Goal: Information Seeking & Learning: Learn about a topic

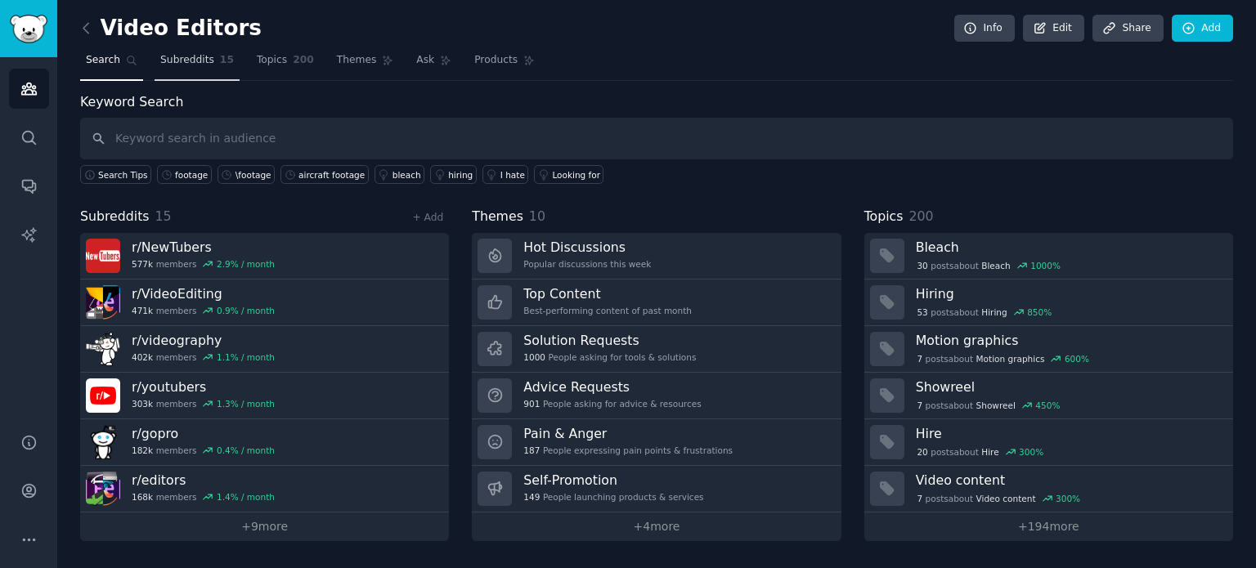
click at [180, 69] on link "Subreddits 15" at bounding box center [197, 64] width 85 height 34
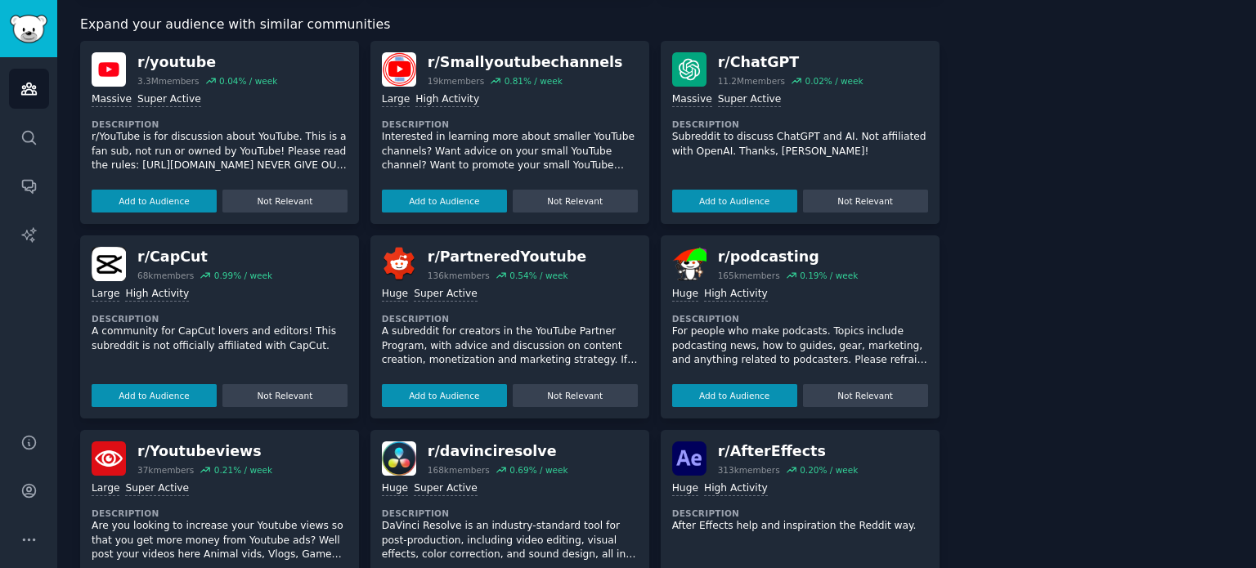
scroll to position [981, 0]
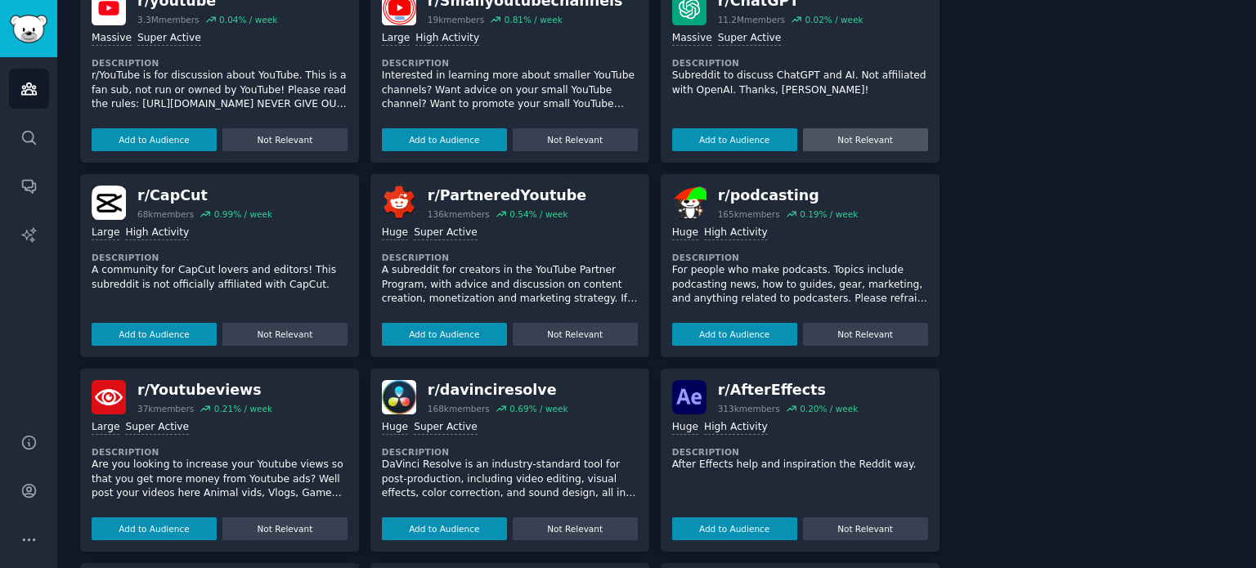
click at [846, 128] on button "Not Relevant" at bounding box center [865, 139] width 125 height 23
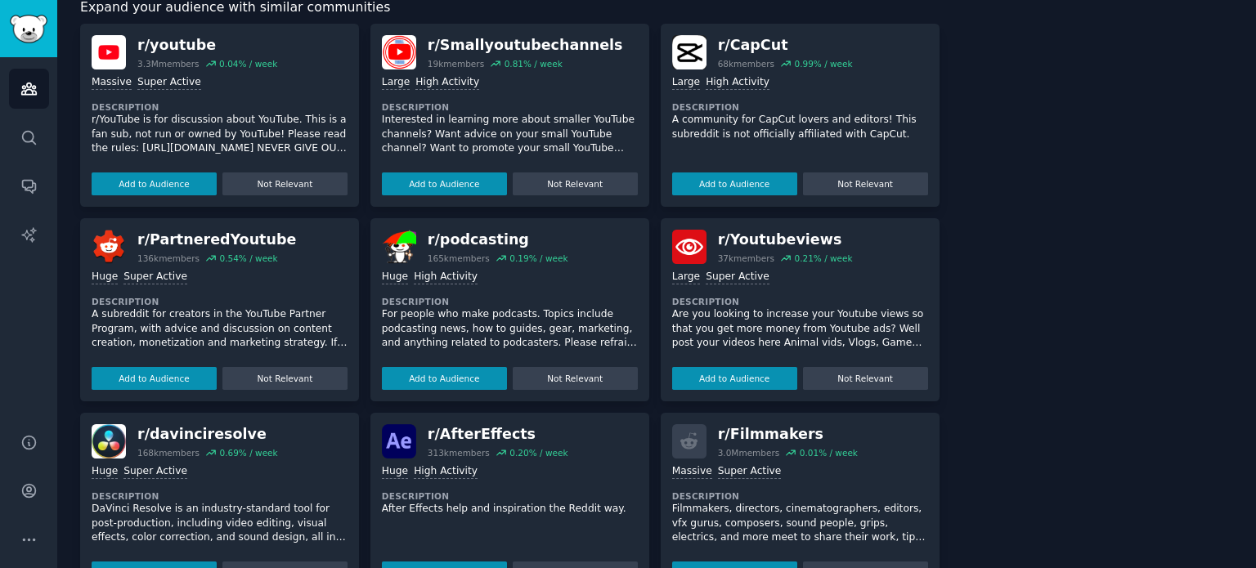
scroll to position [900, 0]
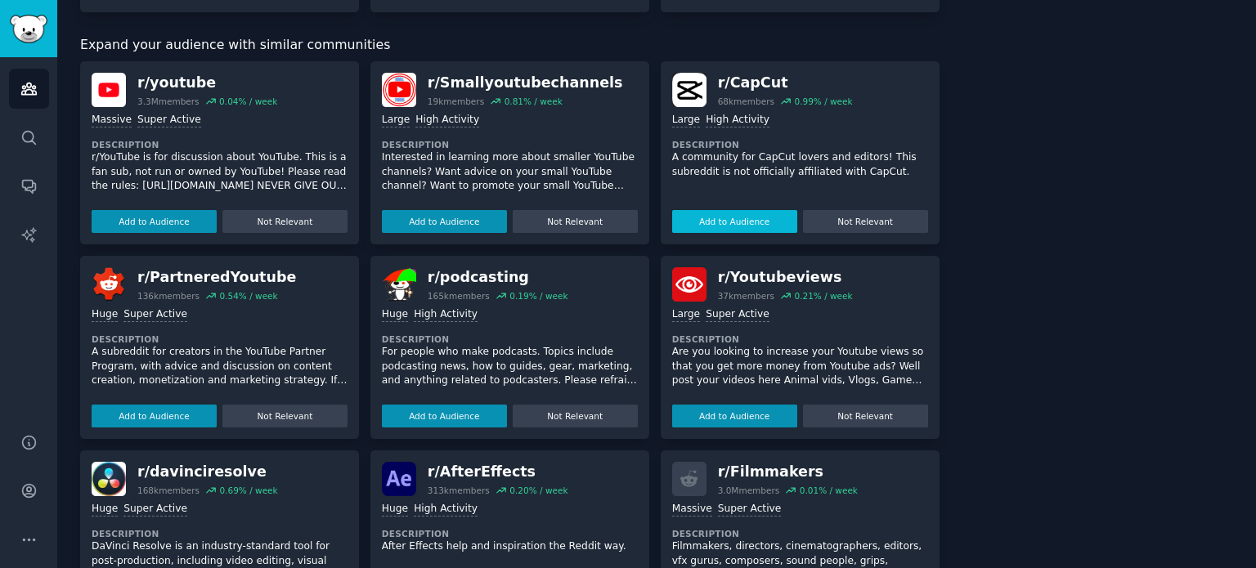
click at [734, 210] on button "Add to Audience" at bounding box center [734, 221] width 125 height 23
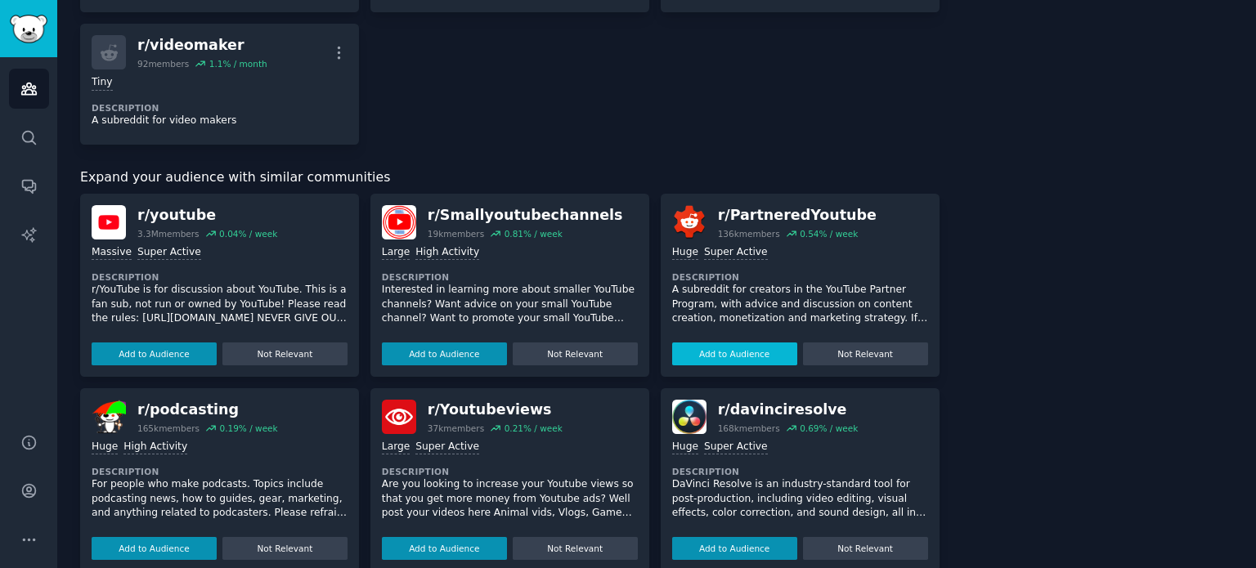
scroll to position [1047, 0]
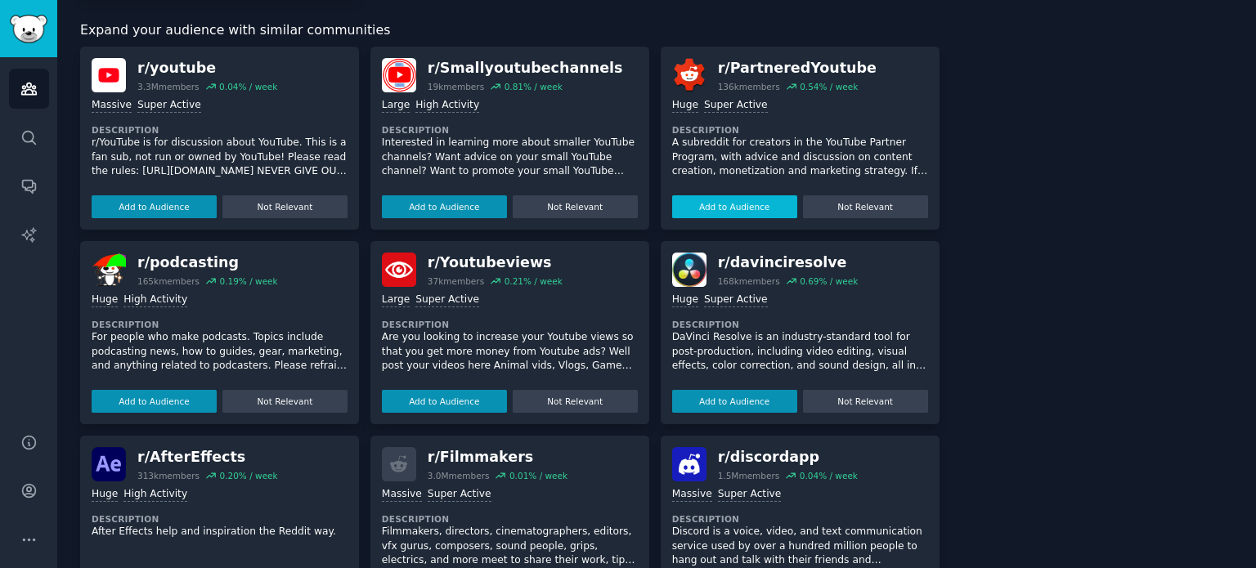
click at [720, 202] on button "Add to Audience" at bounding box center [734, 206] width 125 height 23
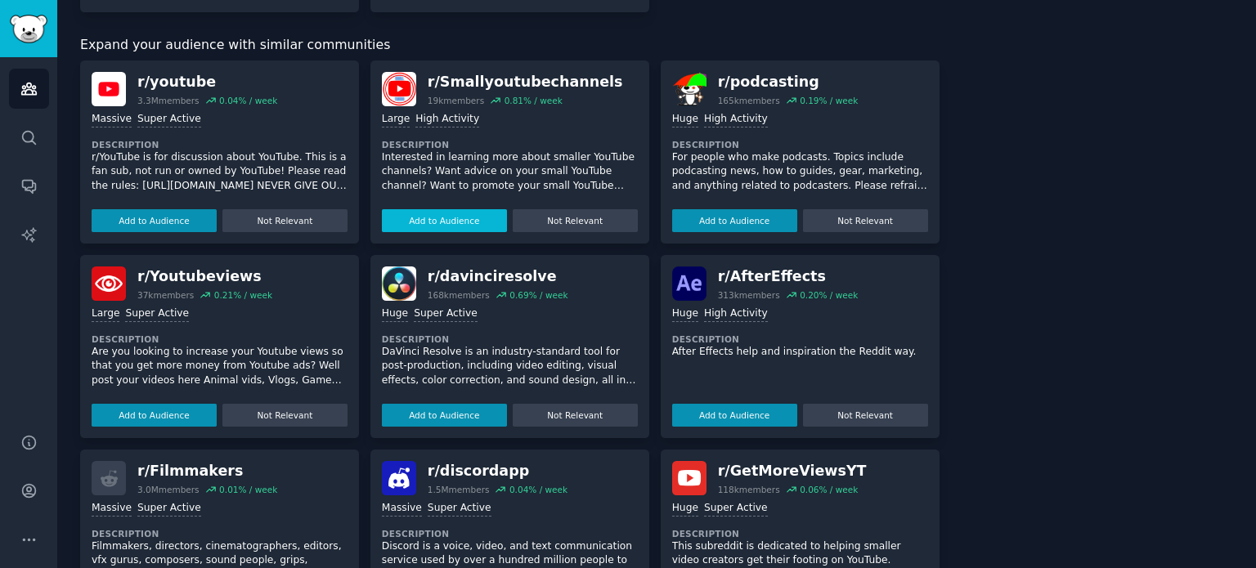
click at [424, 209] on button "Add to Audience" at bounding box center [444, 220] width 125 height 23
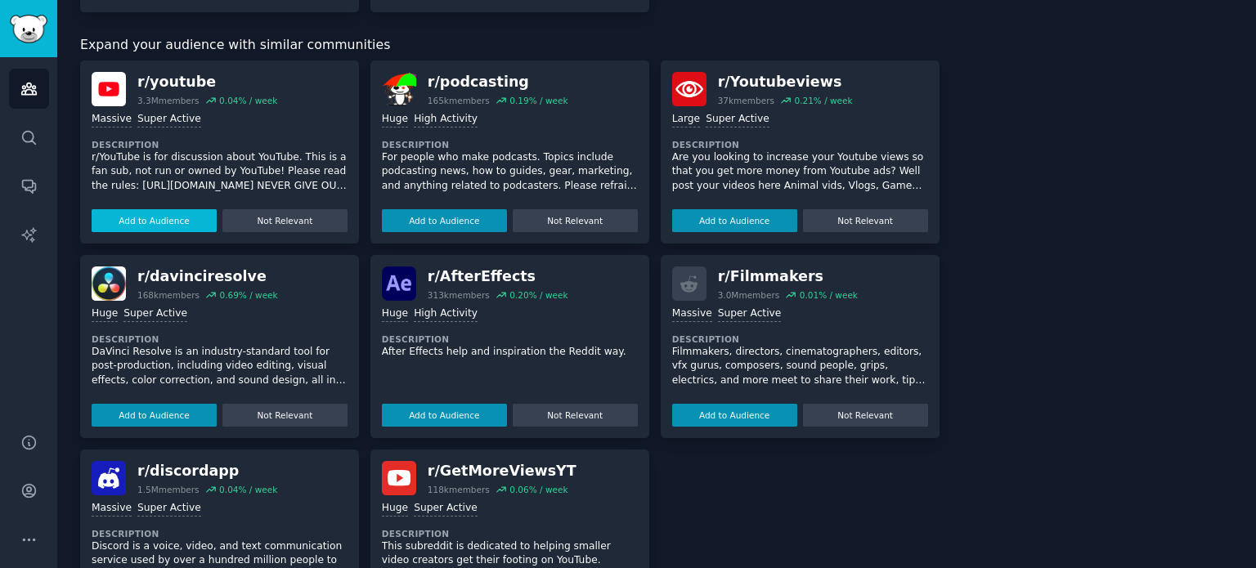
click at [138, 209] on button "Add to Audience" at bounding box center [154, 220] width 125 height 23
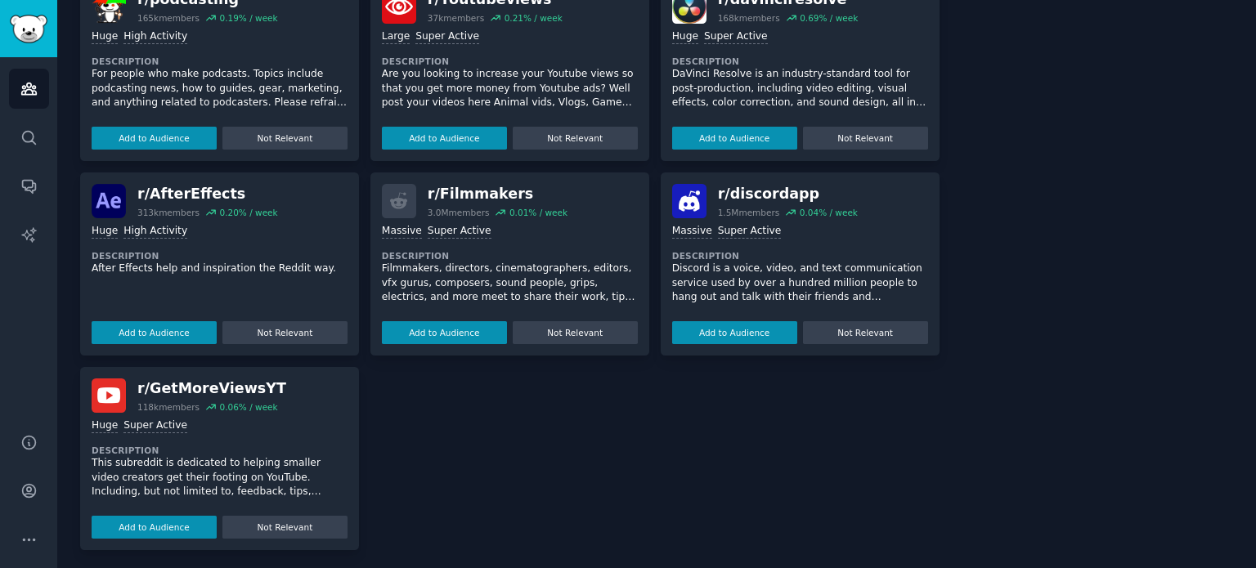
scroll to position [1279, 0]
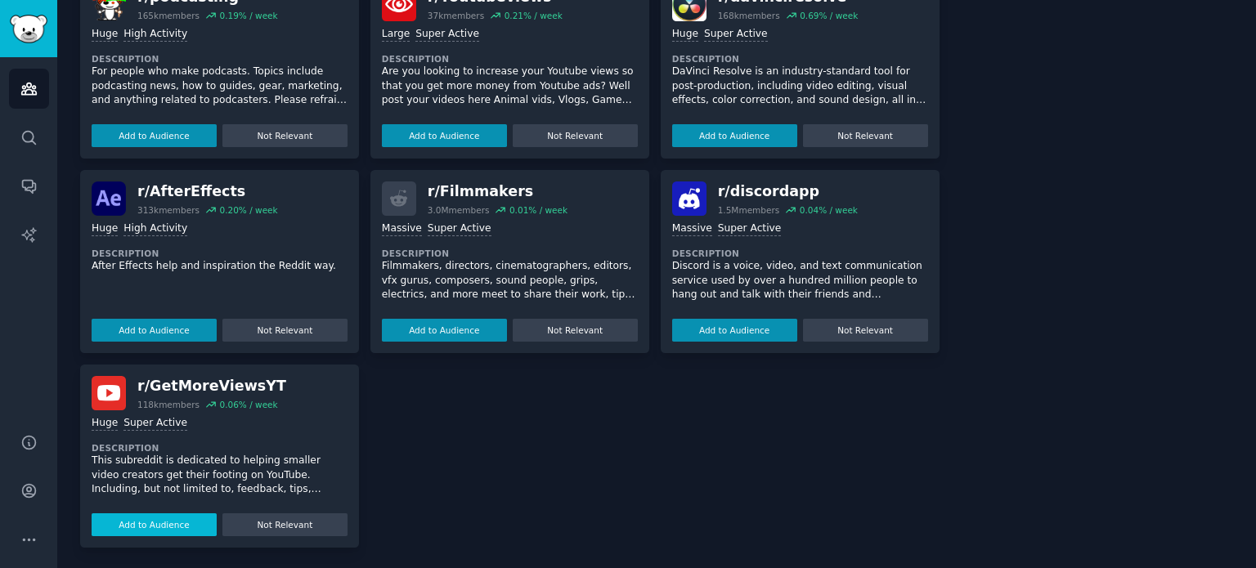
click at [156, 517] on button "Add to Audience" at bounding box center [154, 525] width 125 height 23
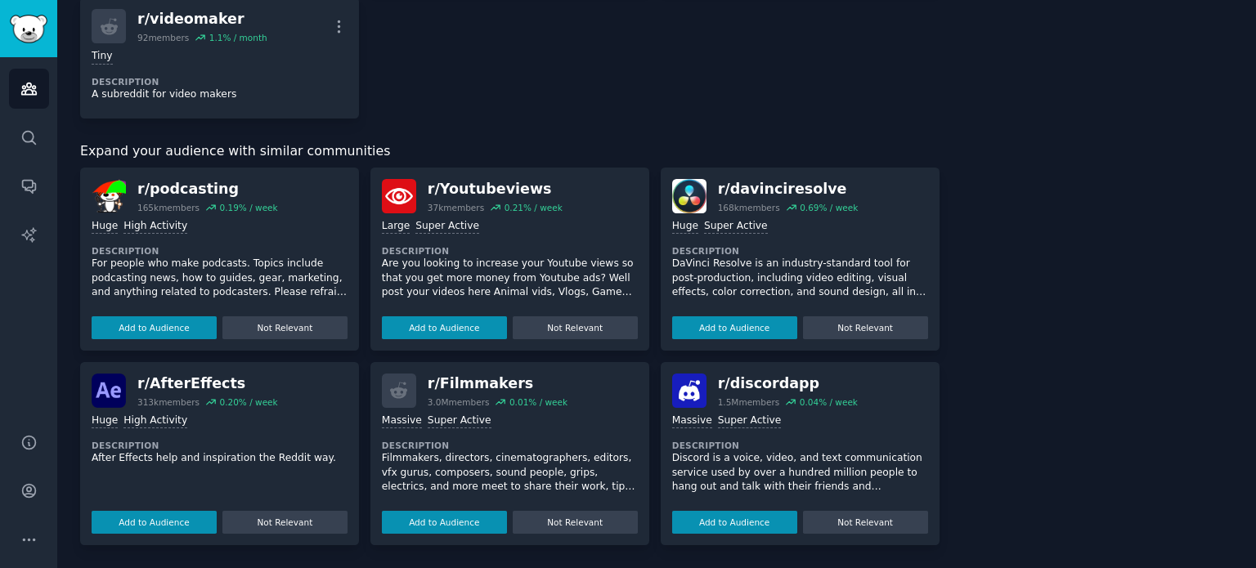
scroll to position [1084, 0]
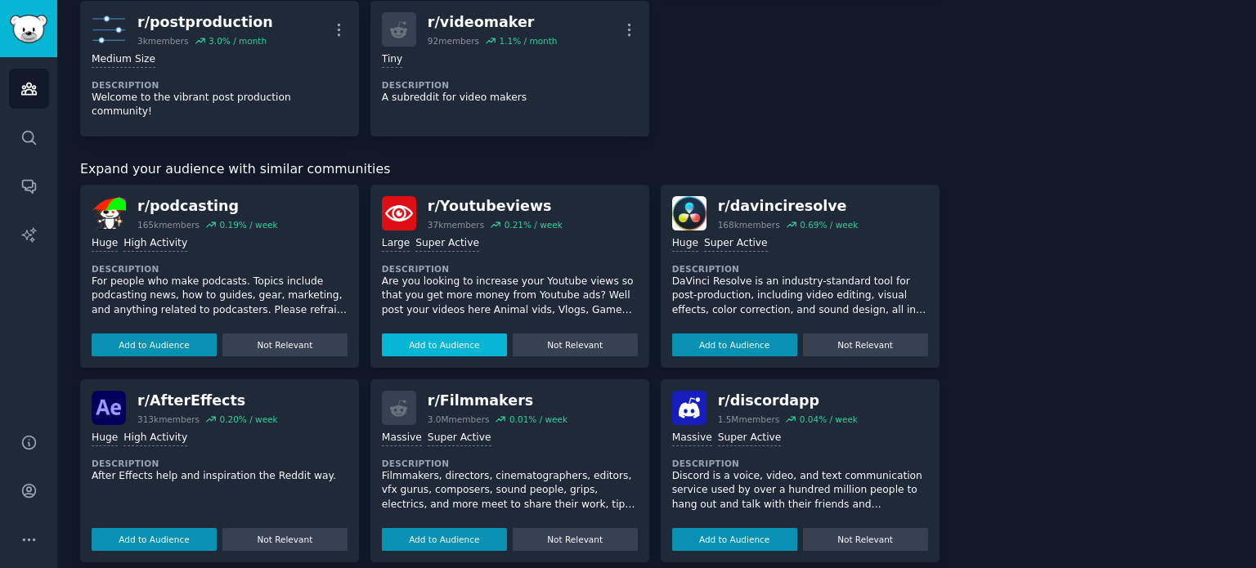
click at [457, 334] on button "Add to Audience" at bounding box center [444, 345] width 125 height 23
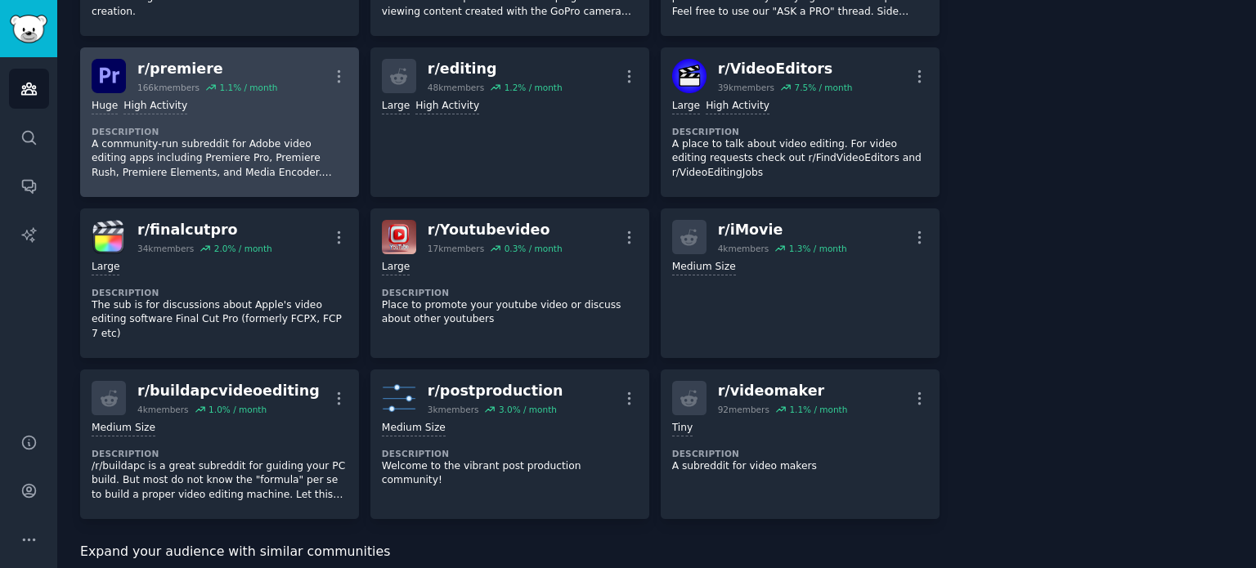
scroll to position [608, 0]
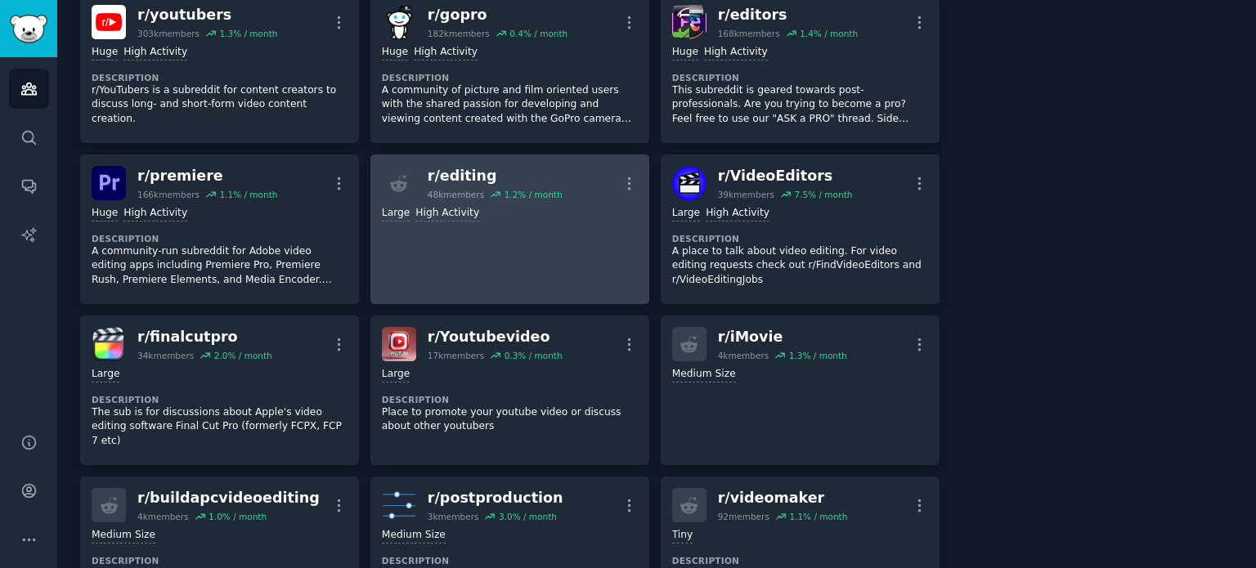
click at [535, 209] on div ">= 80th percentile for submissions / day Large High Activity" at bounding box center [510, 214] width 256 height 16
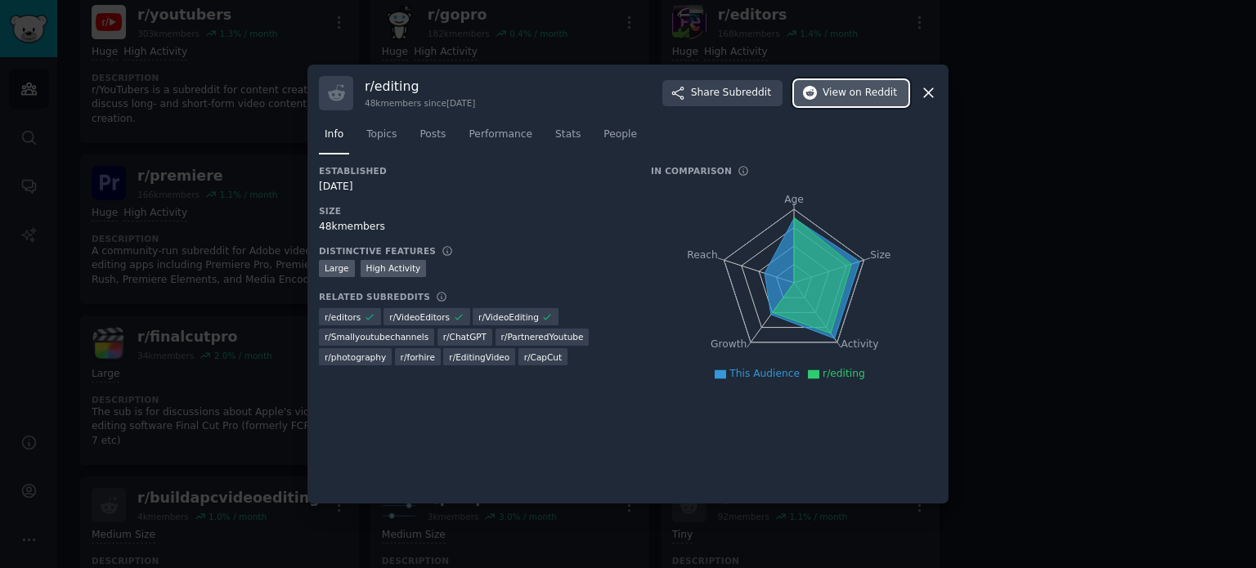
click at [880, 91] on span "on Reddit" at bounding box center [873, 93] width 47 height 15
click at [931, 88] on icon at bounding box center [928, 92] width 17 height 17
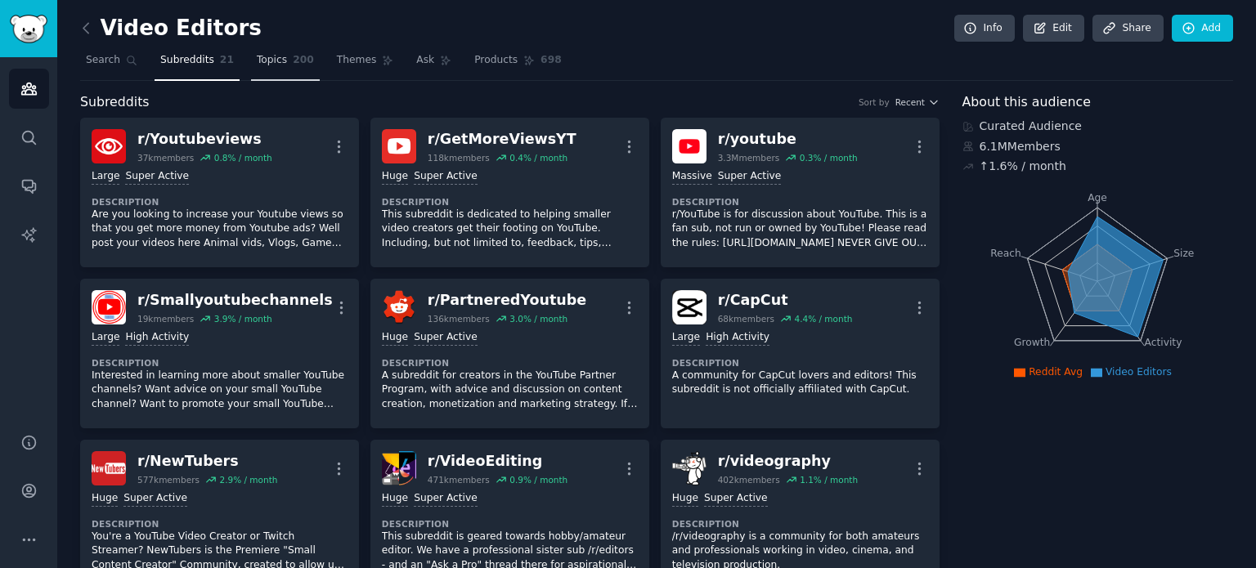
click at [265, 65] on span "Topics" at bounding box center [272, 60] width 30 height 15
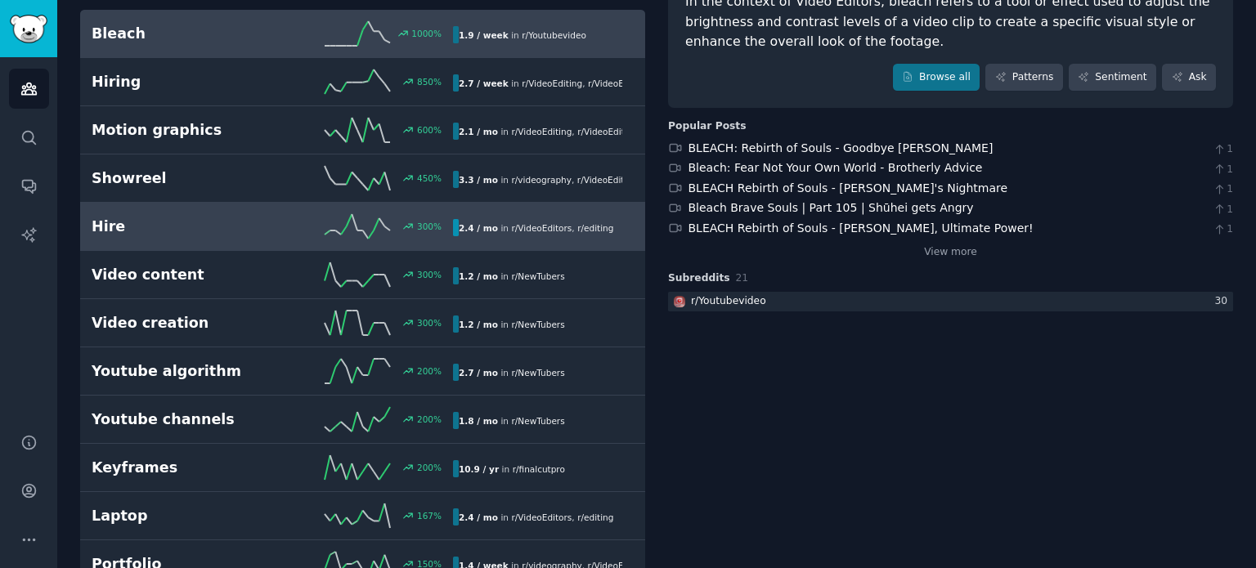
scroll to position [164, 0]
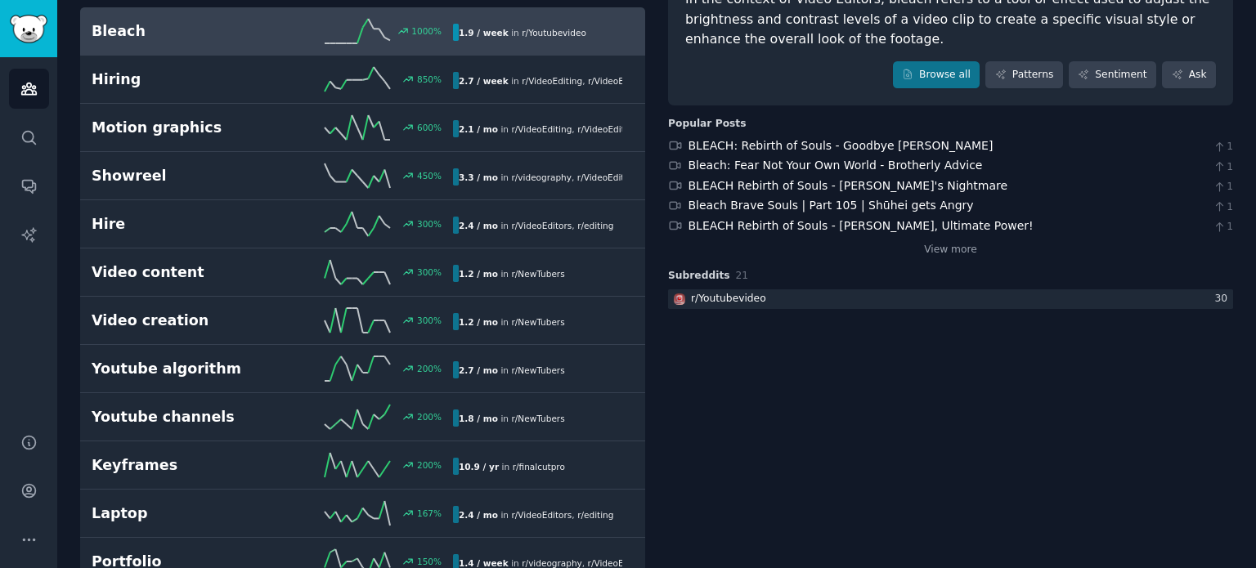
click at [209, 32] on h2 "Bleach" at bounding box center [182, 31] width 181 height 20
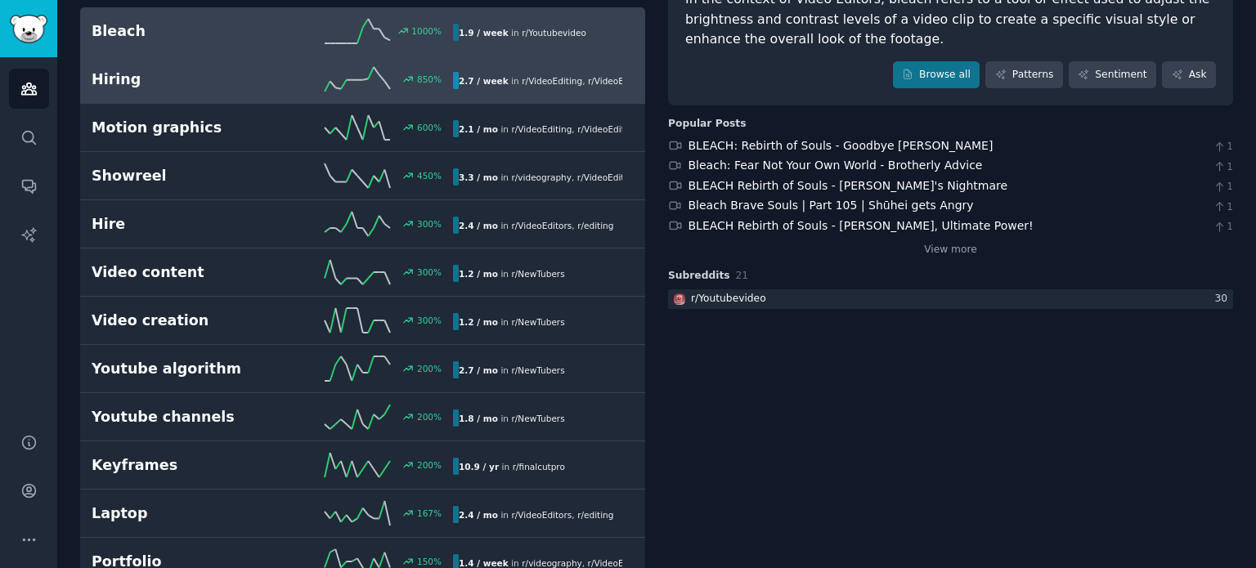
click at [229, 70] on h2 "Hiring" at bounding box center [182, 80] width 181 height 20
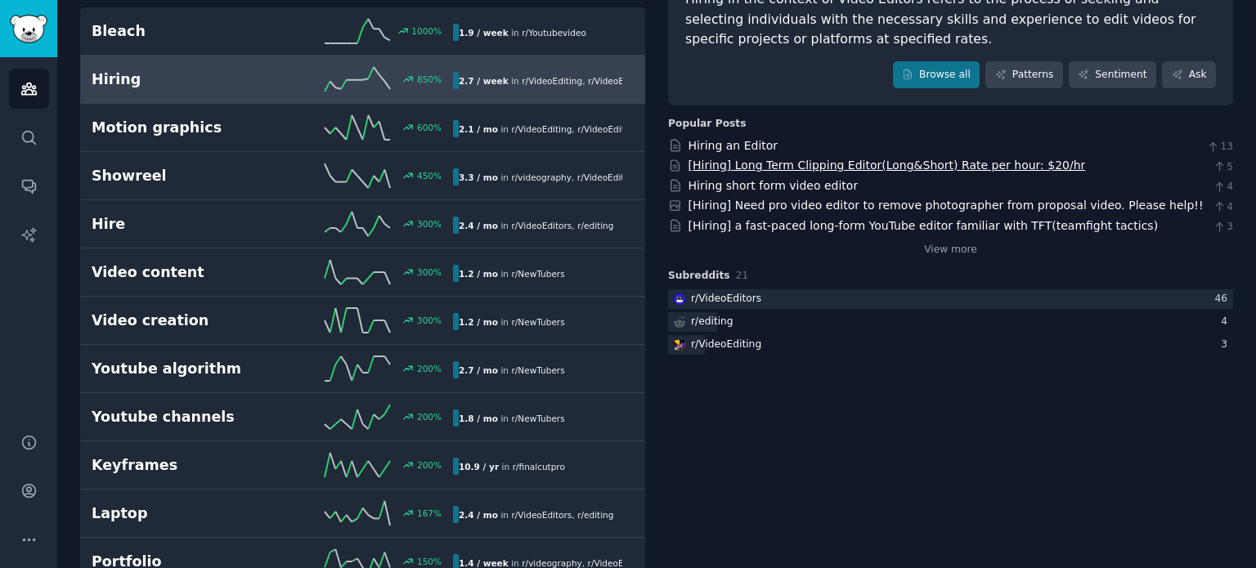
click at [749, 168] on link "[Hiring] Long Term Clipping Editor(Long&Short) Rate per hour: $20/hr" at bounding box center [887, 165] width 397 height 13
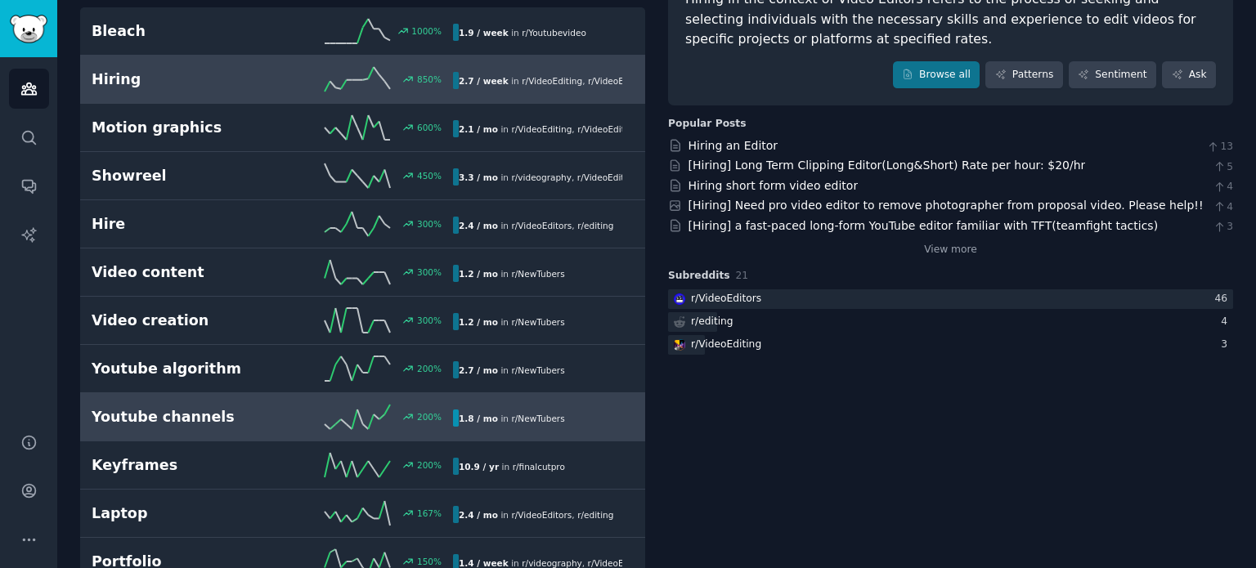
click at [232, 411] on h2 "Youtube channels" at bounding box center [182, 417] width 181 height 20
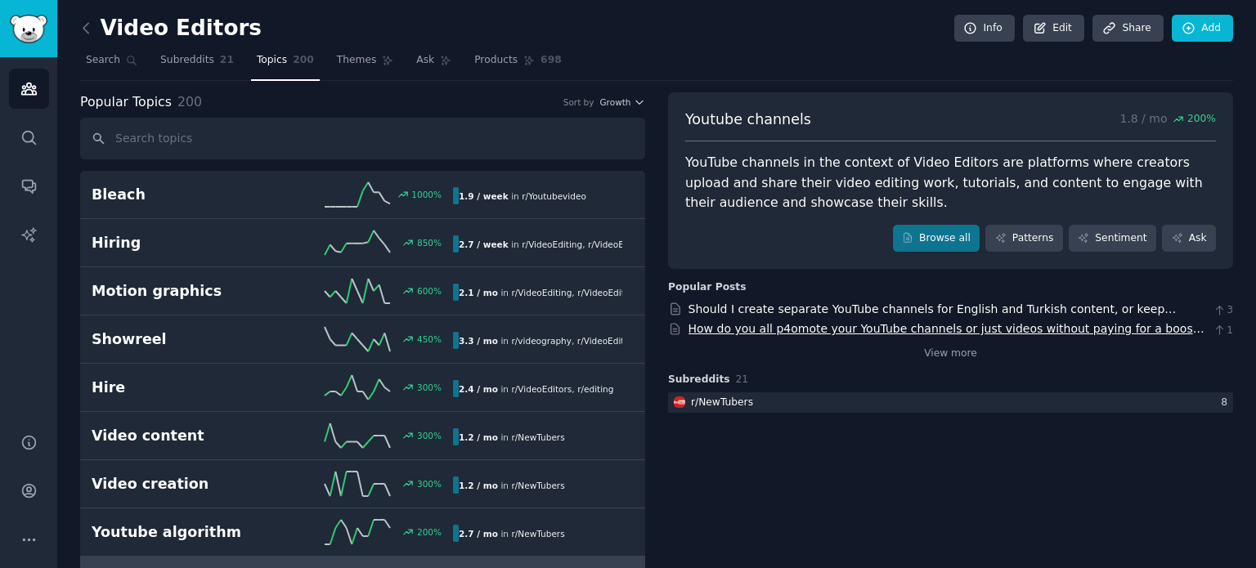
click at [795, 327] on link "How do you all p4omote your YouTube channels or just videos without paying for …" at bounding box center [947, 354] width 516 height 65
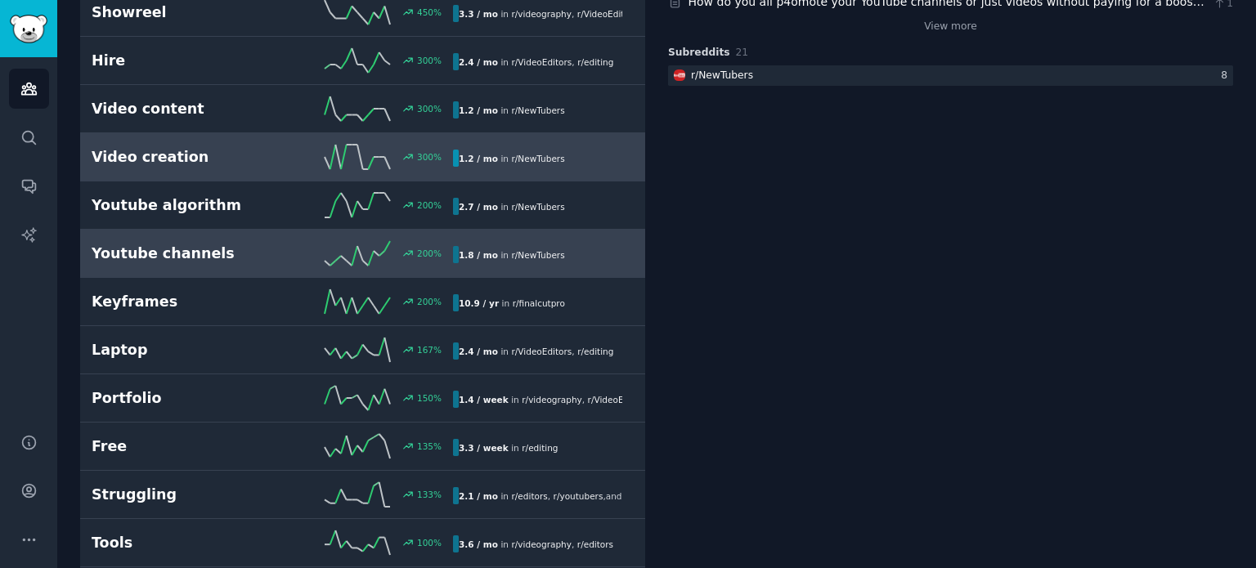
scroll to position [572, 0]
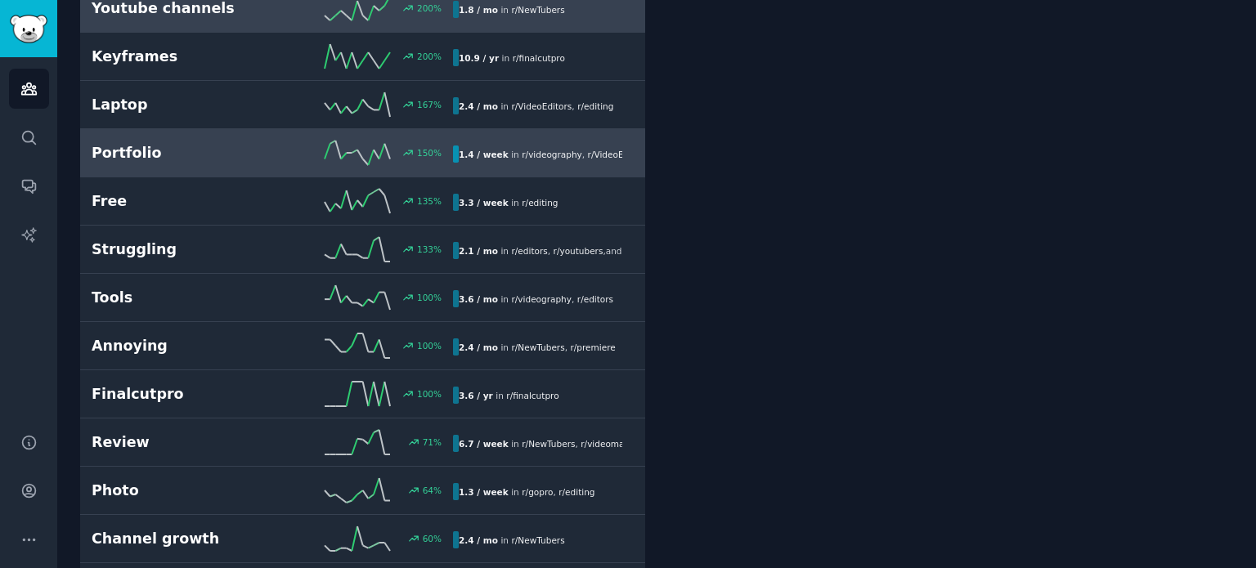
click at [279, 156] on div "150 %" at bounding box center [362, 153] width 181 height 25
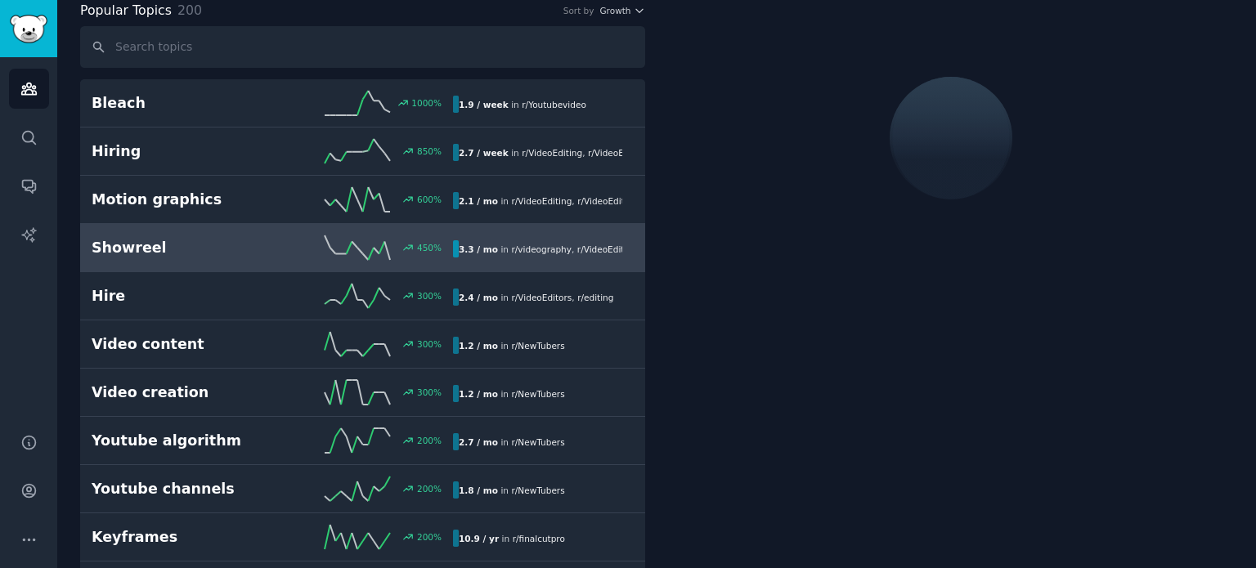
scroll to position [91, 0]
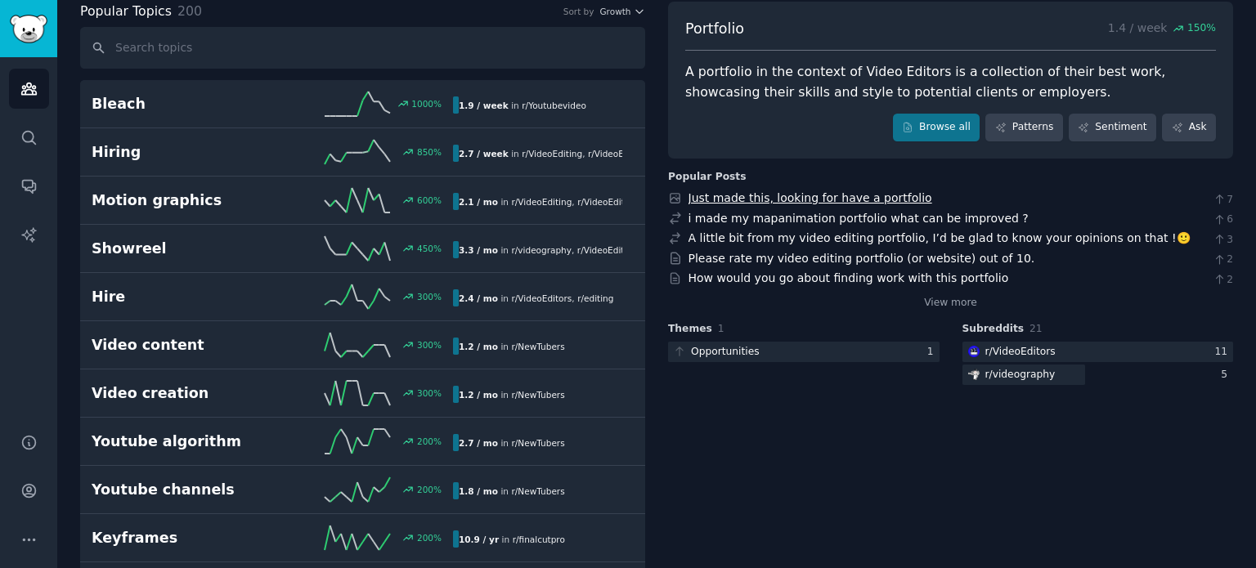
click at [813, 195] on link "Just made this, looking for have a portfolio" at bounding box center [811, 197] width 244 height 13
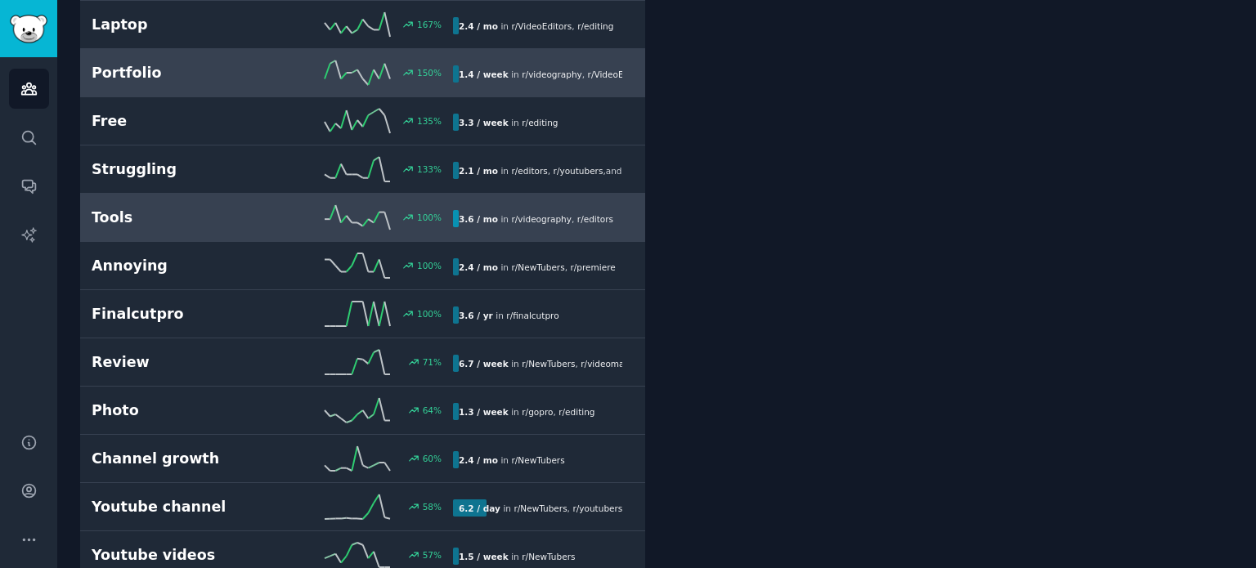
scroll to position [663, 0]
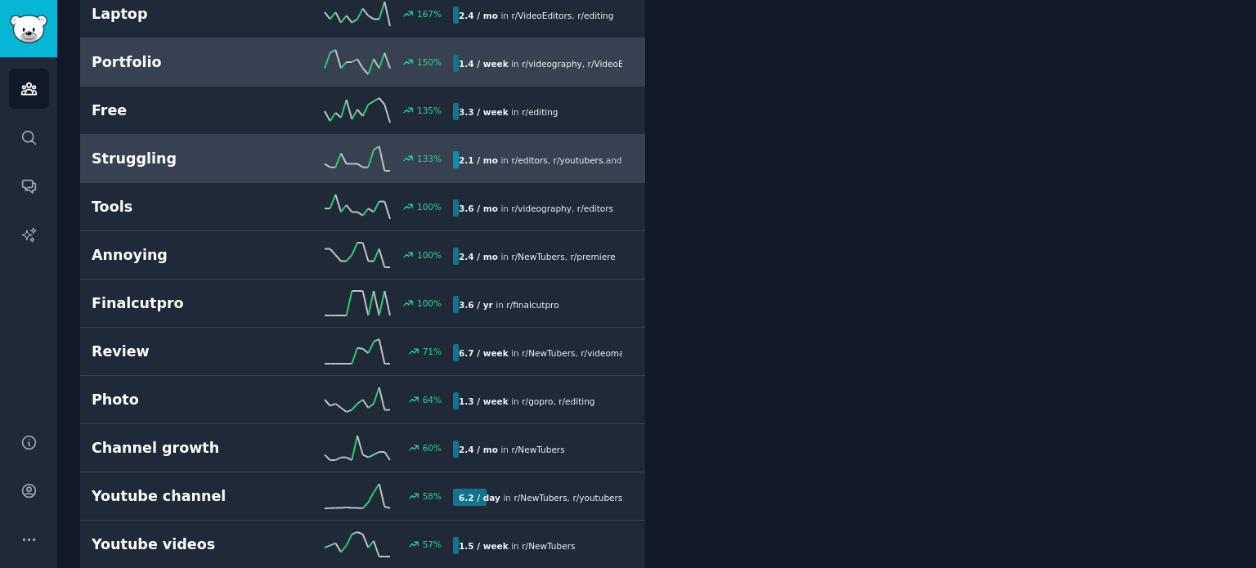
click at [566, 168] on link "Struggling 133 % 2.1 / mo in r/ editors , r/ youtubers , and 1 other" at bounding box center [362, 159] width 565 height 48
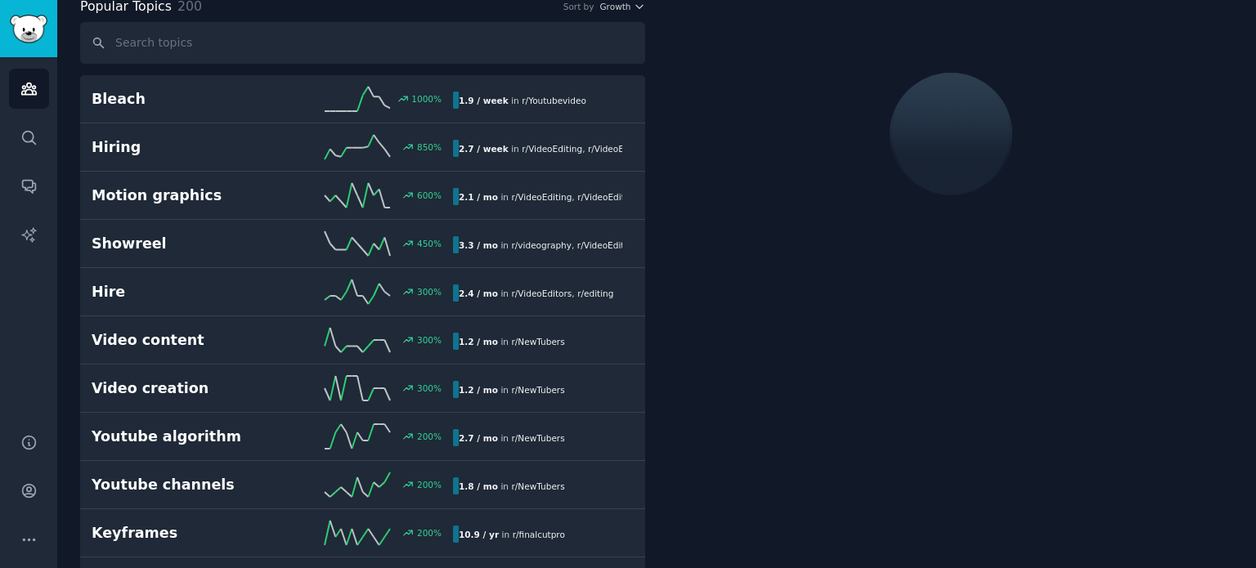
scroll to position [91, 0]
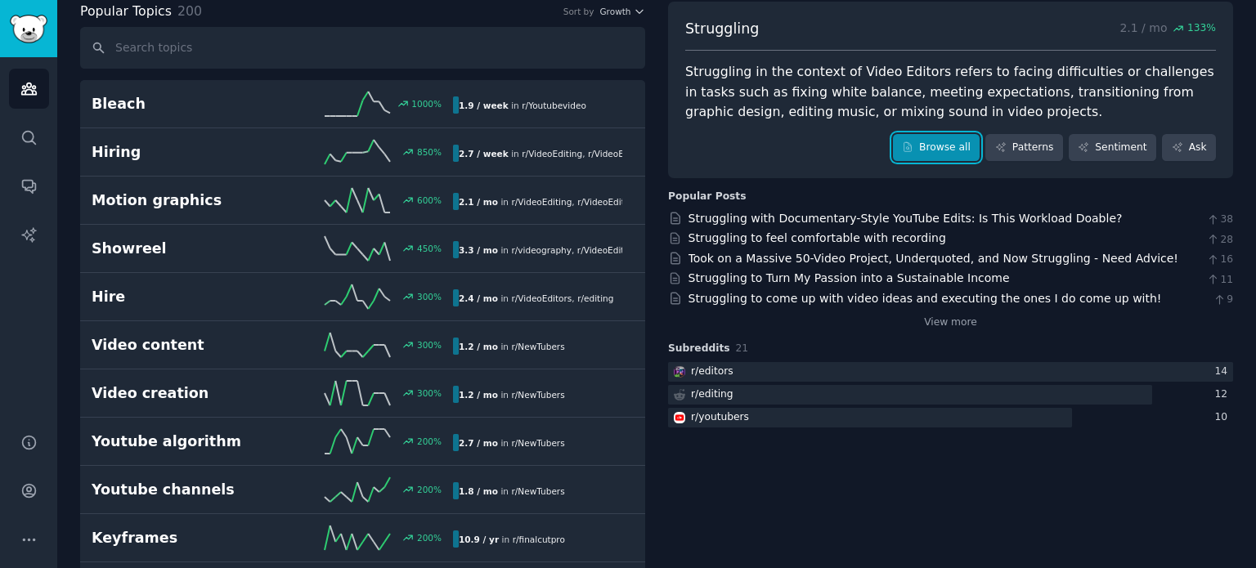
click at [955, 146] on link "Browse all" at bounding box center [937, 148] width 88 height 28
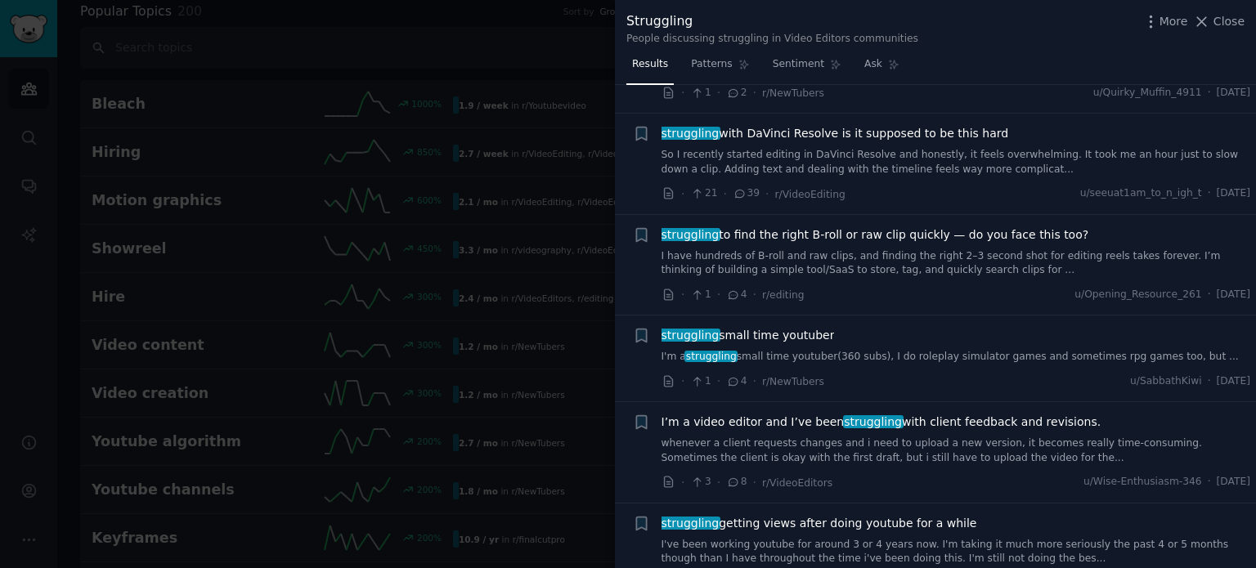
scroll to position [1227, 0]
click at [1239, 21] on span "Close" at bounding box center [1229, 21] width 31 height 17
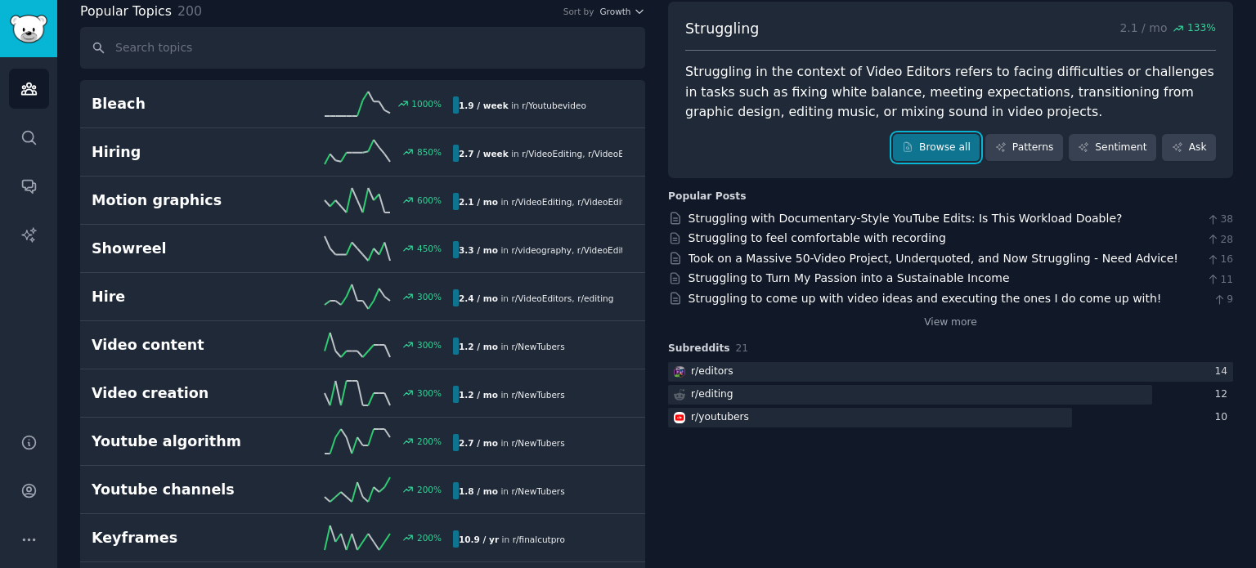
scroll to position [173, 0]
